Goal: Information Seeking & Learning: Learn about a topic

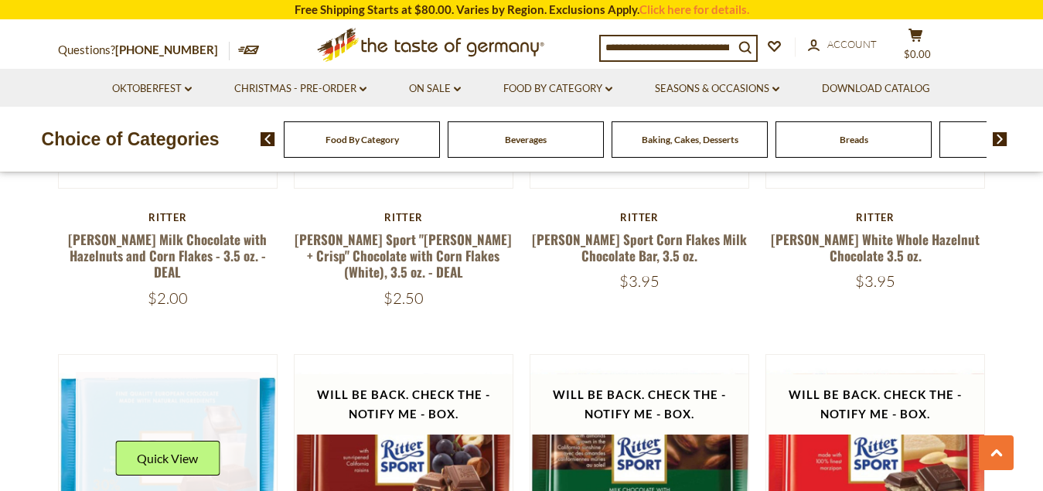
scroll to position [1700, 0]
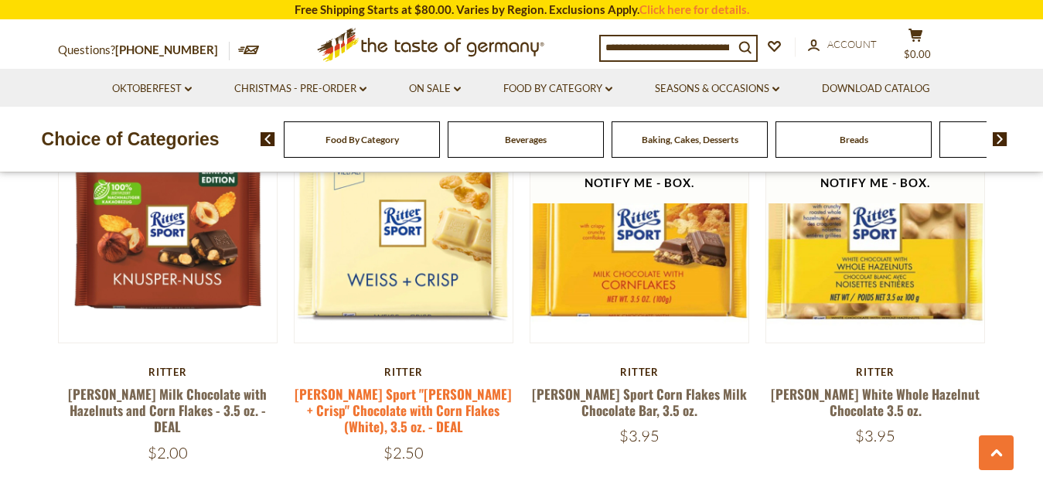
click at [450, 384] on link "[PERSON_NAME] Sport "[PERSON_NAME] + Crisp" Chocolate with Corn Flakes (White),…" at bounding box center [402, 410] width 217 height 53
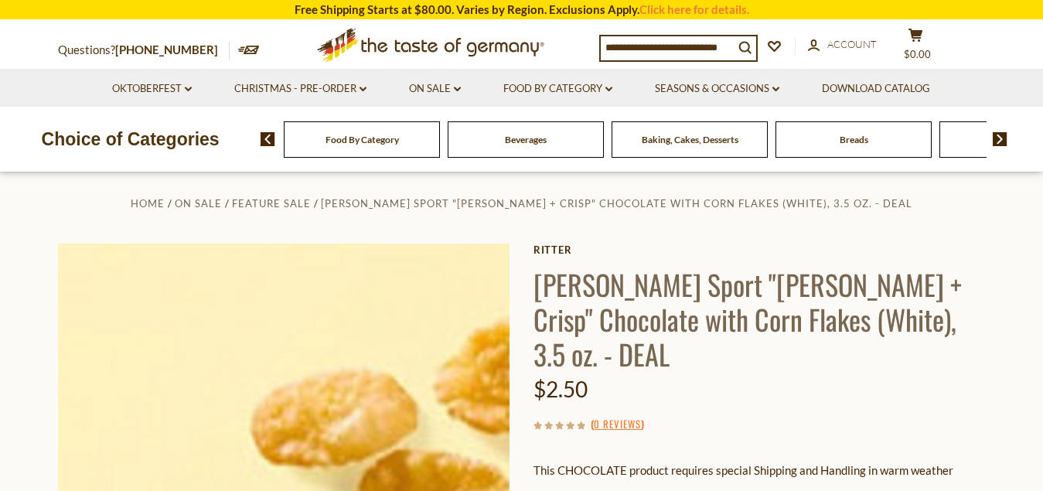
scroll to position [77, 0]
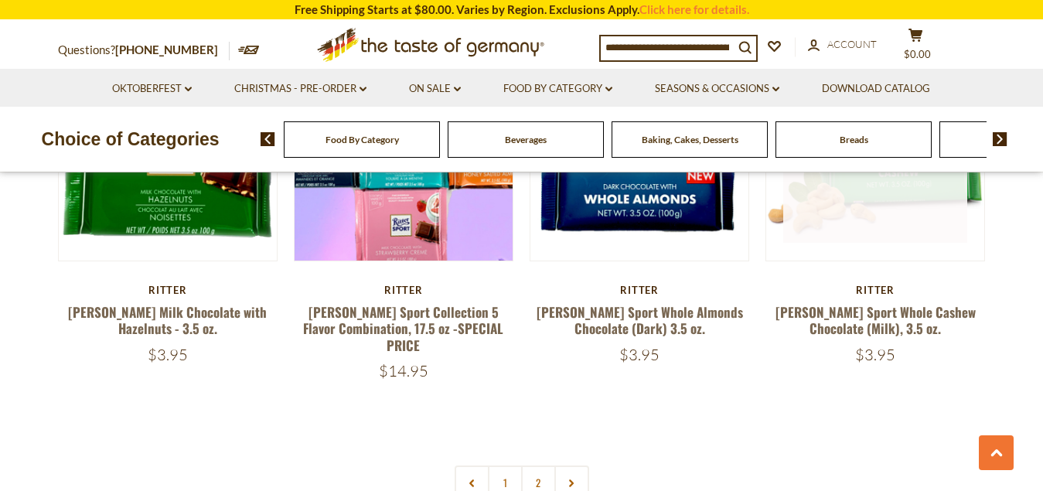
scroll to position [3340, 0]
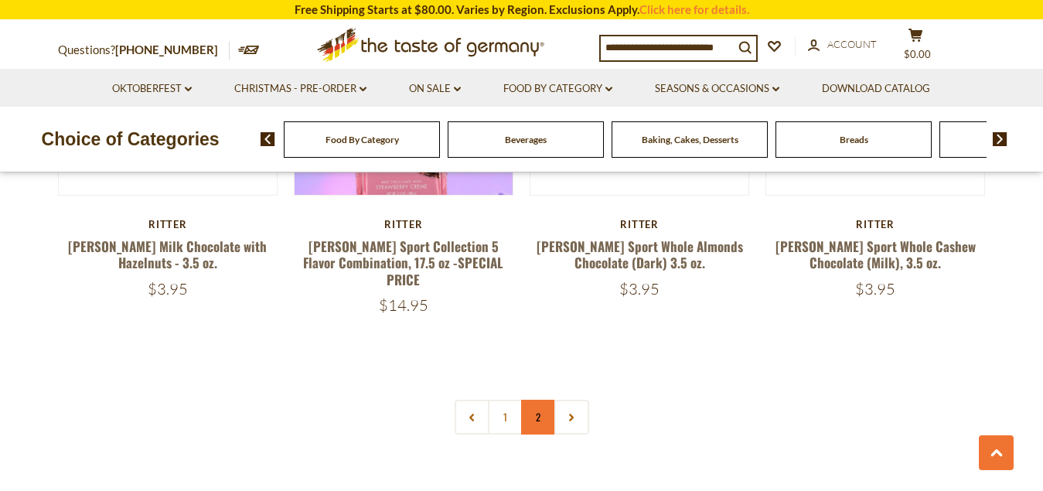
click at [546, 400] on link "2" at bounding box center [538, 417] width 35 height 35
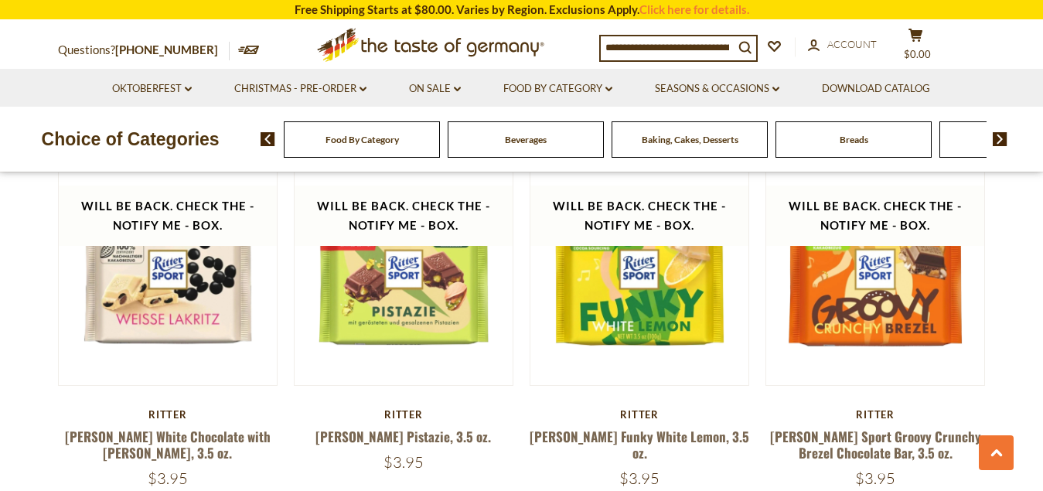
scroll to position [927, 0]
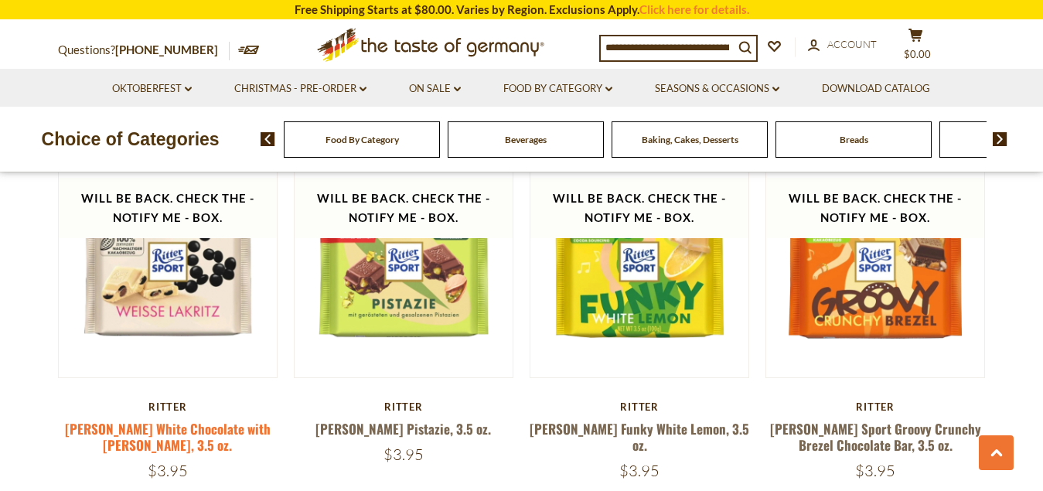
click at [219, 419] on link "Ritter White Chocolate with Lakritz, 3.5 oz." at bounding box center [168, 437] width 206 height 36
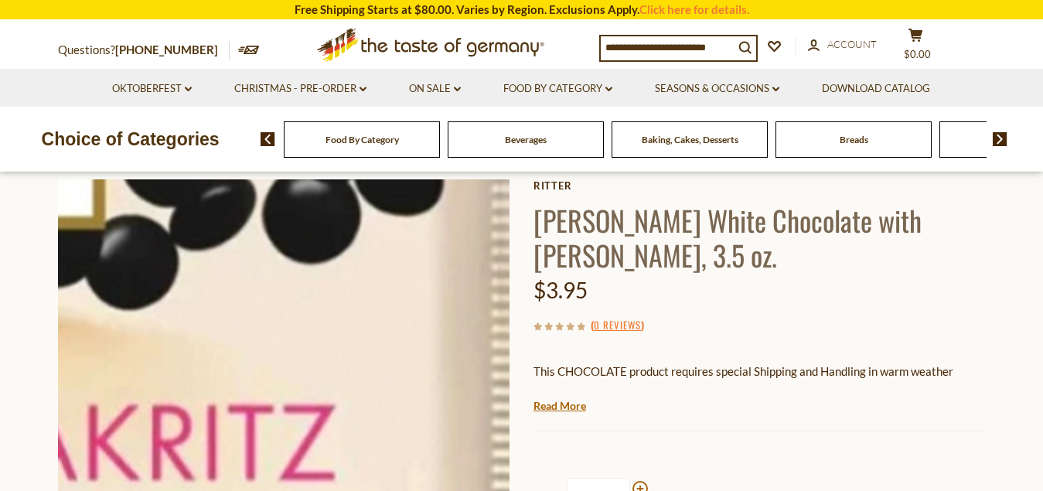
scroll to position [77, 0]
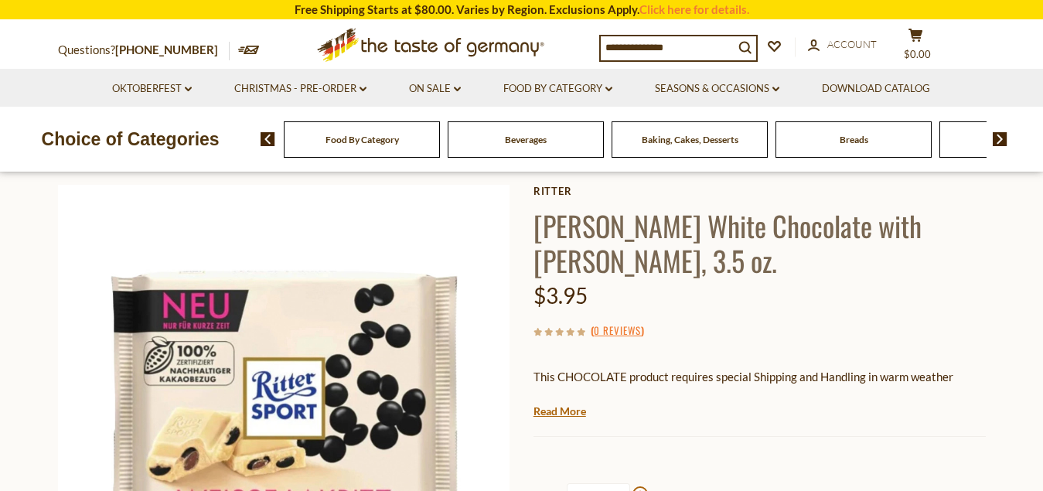
click at [857, 230] on h1 "Ritter White Chocolate with Lakritz, 3.5 oz." at bounding box center [759, 243] width 452 height 70
drag, startPoint x: 818, startPoint y: 229, endPoint x: 885, endPoint y: 232, distance: 66.5
click at [885, 232] on h1 "Ritter White Chocolate with Lakritz, 3.5 oz." at bounding box center [759, 243] width 452 height 70
copy h1 "Lakritz"
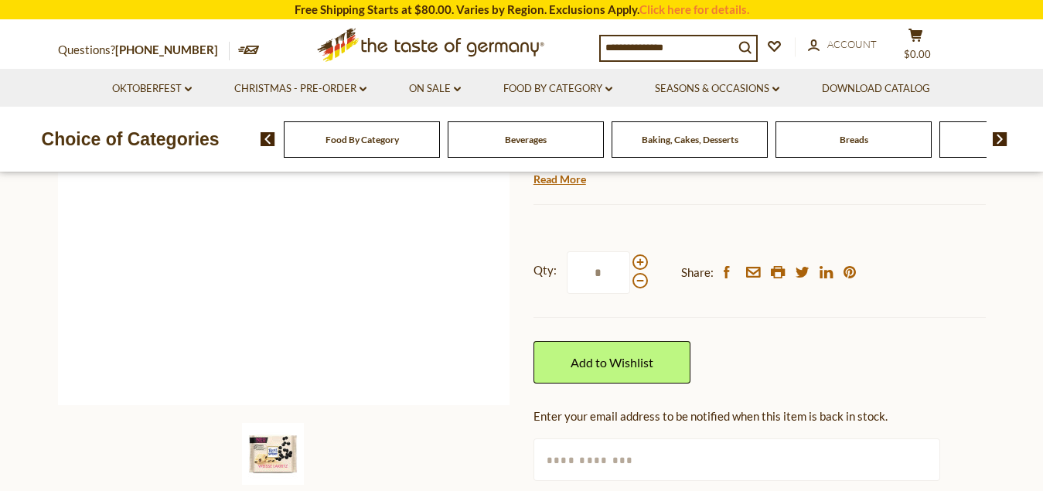
scroll to position [541, 0]
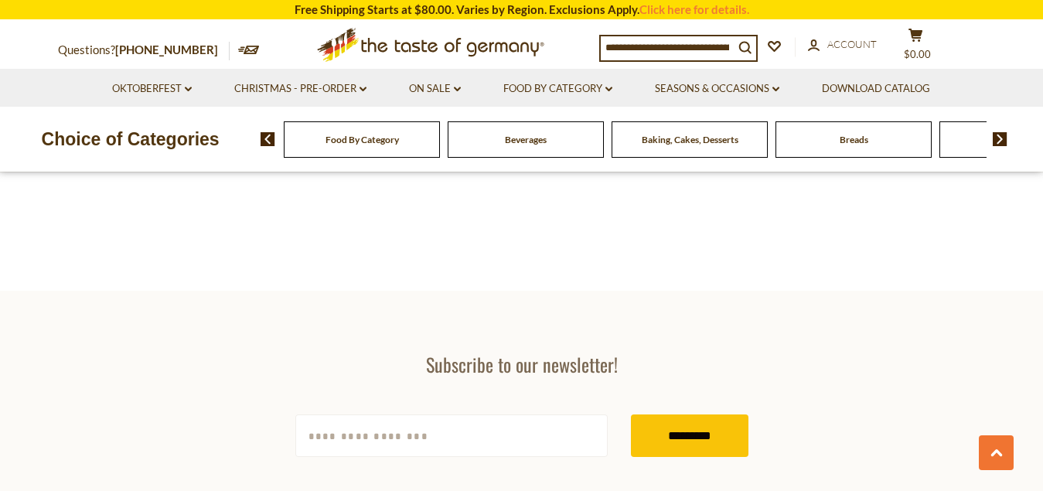
scroll to position [3562, 0]
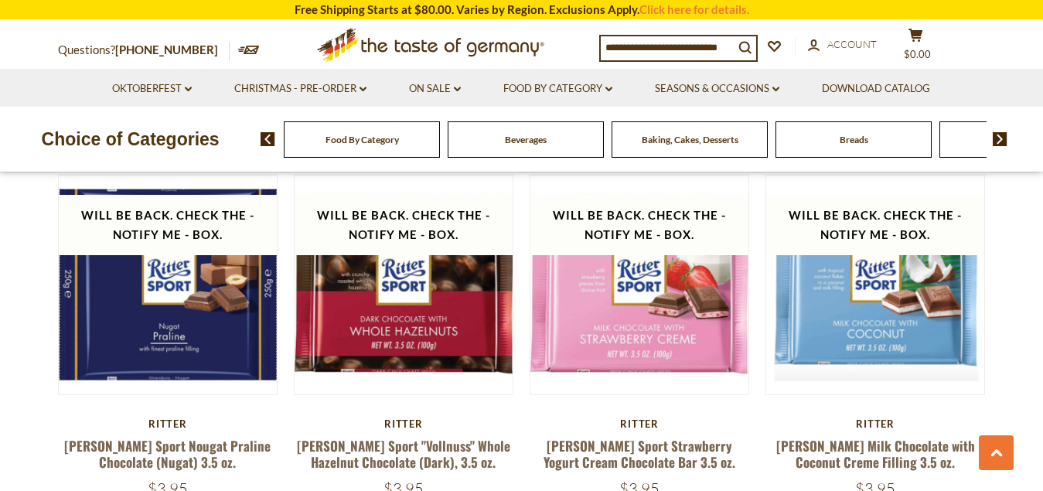
scroll to position [2171, 0]
